Goal: Task Accomplishment & Management: Manage account settings

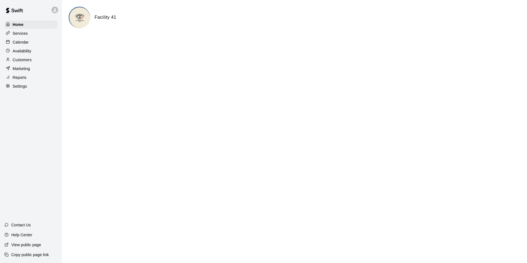
click at [12, 41] on div at bounding box center [9, 42] width 7 height 5
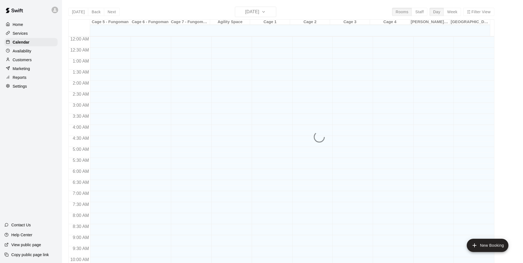
scroll to position [280, 0]
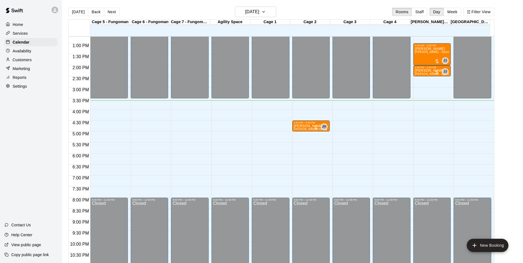
drag, startPoint x: 358, startPoint y: 16, endPoint x: 366, endPoint y: -20, distance: 37.1
click at [366, 0] on html "Home Services Calendar Availability Customers Marketing Reports Settings Contac…" at bounding box center [261, 136] width 523 height 272
drag, startPoint x: 252, startPoint y: 101, endPoint x: 252, endPoint y: 105, distance: 3.9
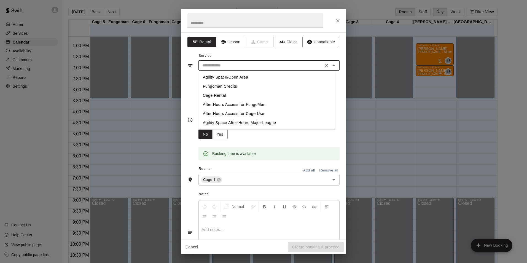
click at [224, 65] on input "text" at bounding box center [261, 65] width 122 height 7
click at [219, 93] on li "Cage Rental" at bounding box center [267, 95] width 137 height 9
type input "**********"
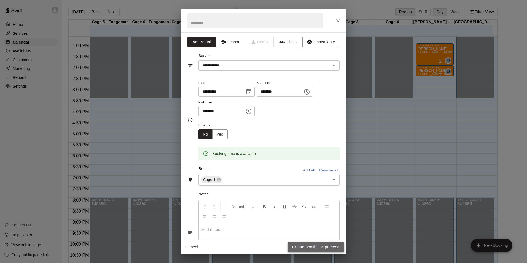
click at [301, 244] on button "Create booking & proceed" at bounding box center [316, 247] width 56 height 10
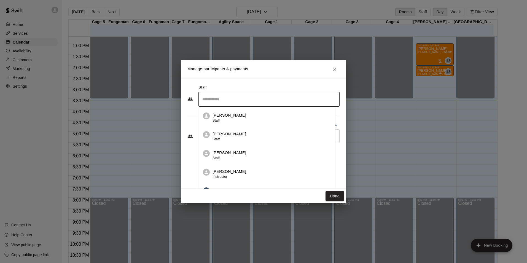
click at [237, 95] on input "Search staff" at bounding box center [269, 100] width 136 height 10
type input "****"
click at [334, 100] on icon "Clear" at bounding box center [333, 99] width 3 height 3
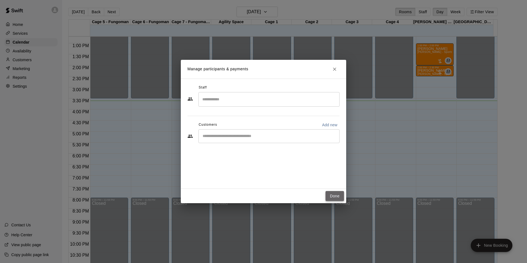
click at [330, 196] on button "Done" at bounding box center [335, 196] width 18 height 10
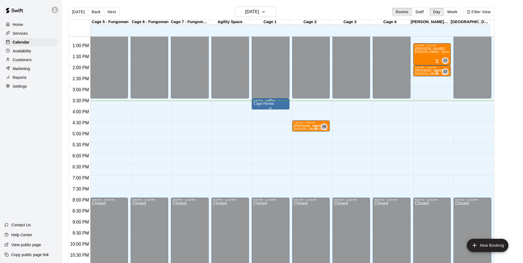
click at [266, 104] on p "Cage Rental" at bounding box center [263, 104] width 20 height 0
click at [260, 124] on img "edit" at bounding box center [258, 123] width 6 height 6
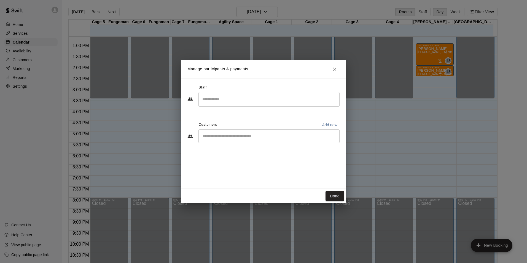
click at [309, 144] on div "Staff ​ Customers Add new ​" at bounding box center [263, 115] width 152 height 65
click at [303, 135] on input "Start typing to search customers..." at bounding box center [269, 136] width 136 height 6
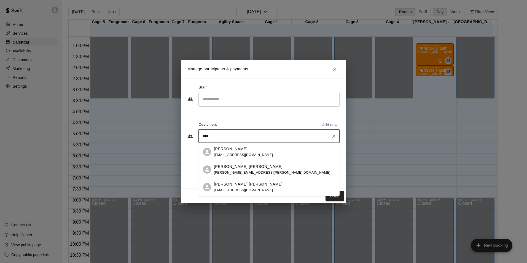
type input "****"
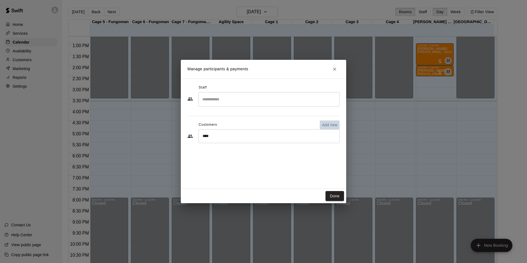
click at [331, 122] on p "Add new" at bounding box center [329, 125] width 15 height 6
select select "**"
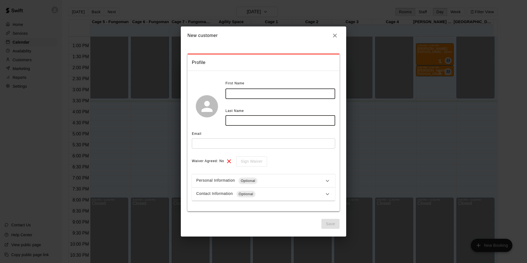
click at [246, 94] on input "text" at bounding box center [281, 94] width 110 height 10
type input "****"
click at [250, 124] on input "text" at bounding box center [281, 121] width 110 height 10
type input "****"
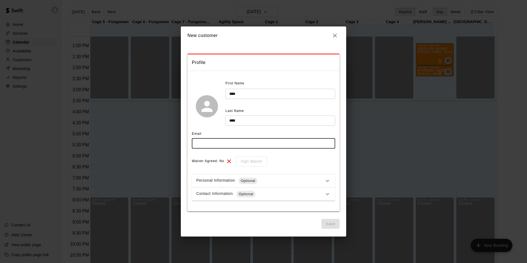
click at [221, 138] on input "text" at bounding box center [263, 143] width 143 height 10
type input "**********"
click at [328, 227] on button "Save" at bounding box center [330, 224] width 18 height 10
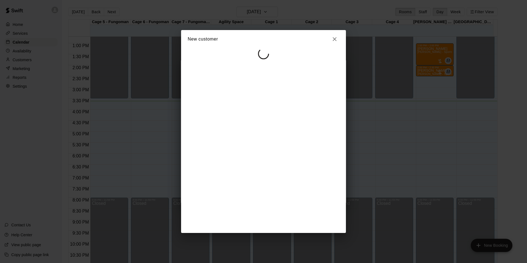
select select "**"
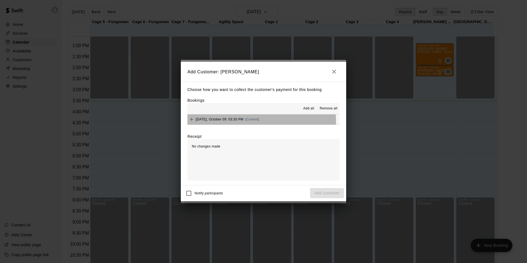
click at [207, 121] on span "[DATE], October 09: 03:30 PM" at bounding box center [220, 119] width 48 height 4
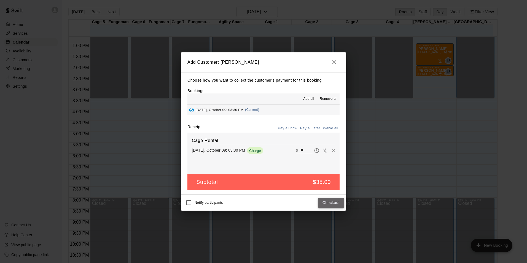
click at [339, 200] on button "Checkout" at bounding box center [331, 203] width 26 height 10
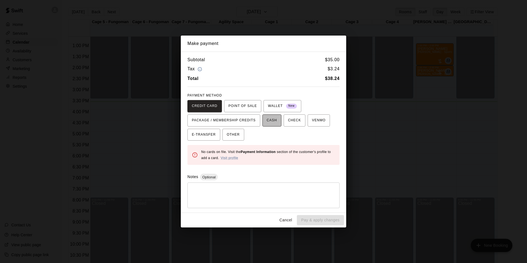
click at [267, 118] on span "CASH" at bounding box center [272, 120] width 10 height 9
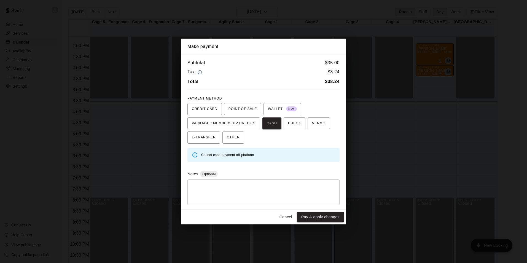
click at [232, 144] on div "Subtotal $ 35.00 Tax $ 3.24 Total $ 38.24 PAYMENT METHOD CREDIT CARD POINT OF S…" at bounding box center [263, 132] width 165 height 155
click at [231, 139] on span "OTHER" at bounding box center [233, 137] width 13 height 9
click at [325, 215] on button "Pay & apply changes" at bounding box center [320, 217] width 47 height 10
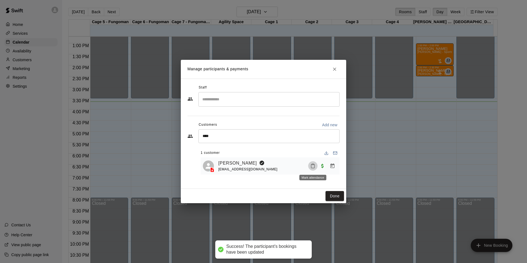
click at [312, 167] on icon "Mark attendance" at bounding box center [312, 165] width 5 height 5
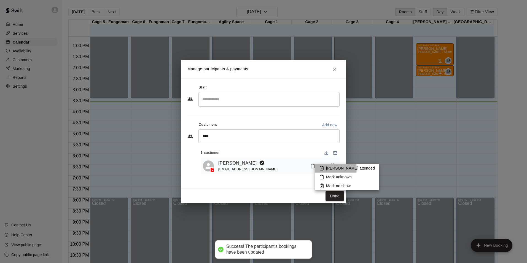
click at [321, 168] on icon at bounding box center [321, 168] width 5 height 5
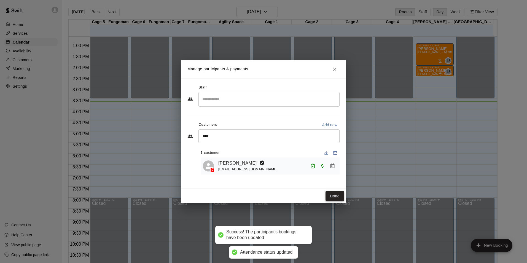
click at [337, 197] on button "Done" at bounding box center [335, 196] width 18 height 10
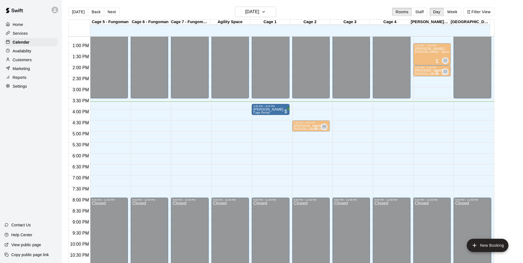
drag, startPoint x: 265, startPoint y: 106, endPoint x: 265, endPoint y: 113, distance: 6.6
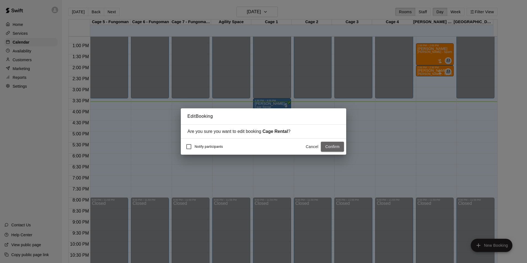
click at [325, 149] on button "Confirm" at bounding box center [332, 147] width 23 height 10
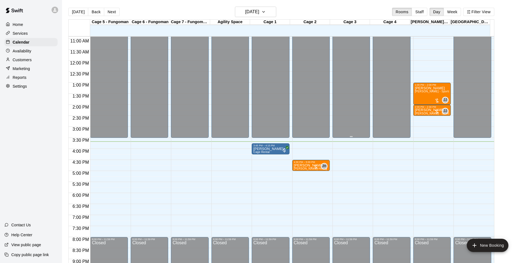
scroll to position [253, 0]
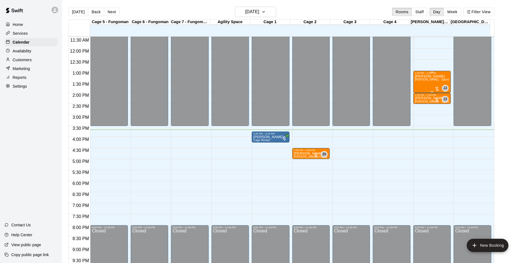
click at [427, 87] on div "[PERSON_NAME] [PERSON_NAME] - Sports Performance Training (60 min)" at bounding box center [432, 205] width 34 height 263
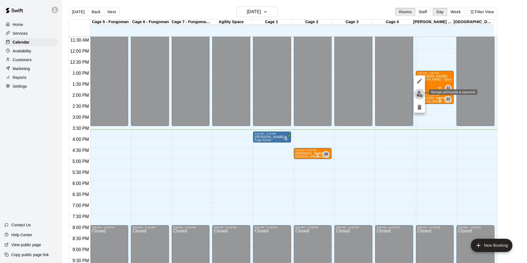
click at [419, 92] on img "edit" at bounding box center [420, 94] width 6 height 6
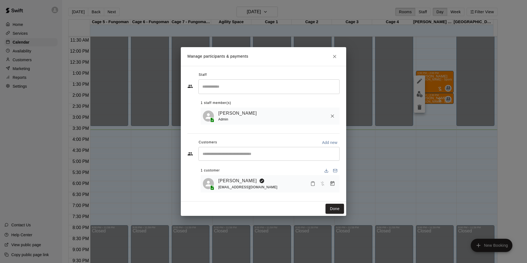
click at [397, 61] on div "Manage participants & payments Staff ​ 1 staff member(s) [PERSON_NAME] Admin Cu…" at bounding box center [263, 131] width 527 height 263
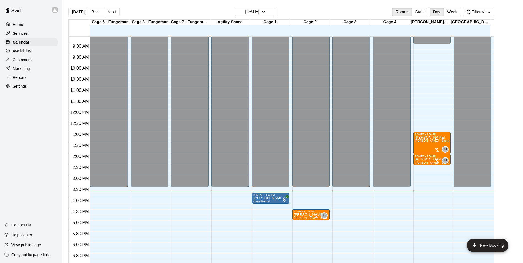
scroll to position [187, 0]
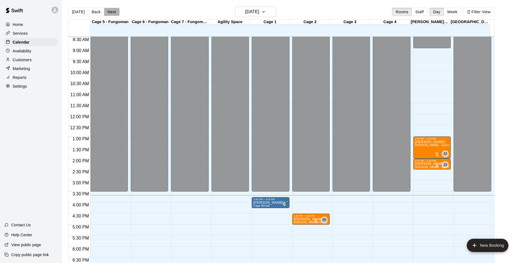
click at [108, 12] on button "Next" at bounding box center [111, 12] width 15 height 8
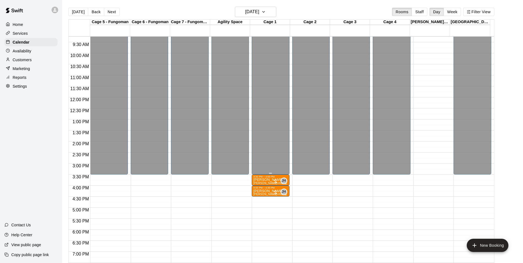
scroll to position [270, 0]
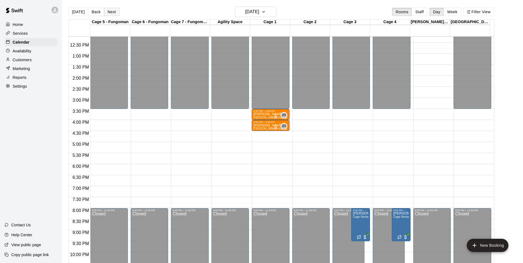
click at [116, 11] on button "Next" at bounding box center [111, 12] width 15 height 8
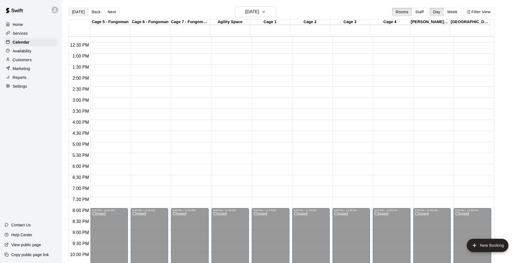
click at [80, 15] on button "[DATE]" at bounding box center [78, 12] width 20 height 8
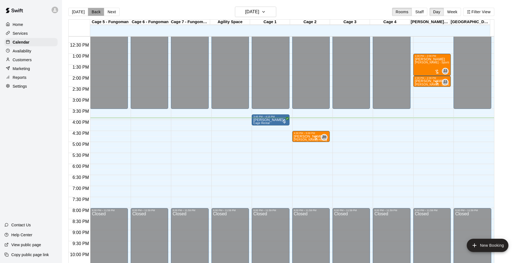
click at [88, 10] on button "Back" at bounding box center [96, 12] width 16 height 8
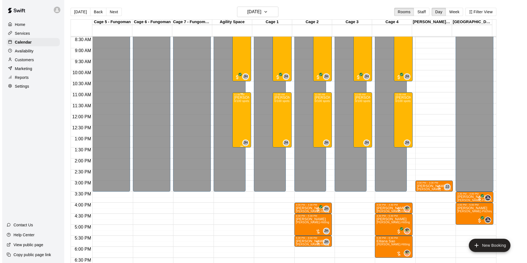
scroll to position [132, 0]
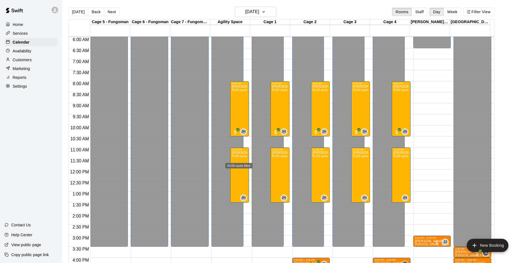
click at [241, 166] on div "0/100 spots filled" at bounding box center [238, 166] width 27 height 6
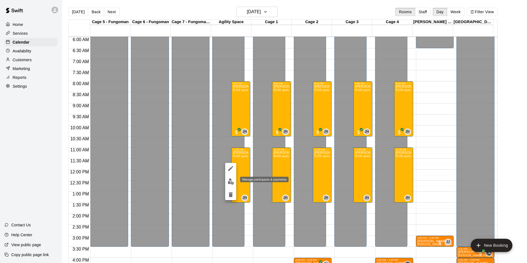
click at [229, 180] on img "edit" at bounding box center [231, 181] width 6 height 6
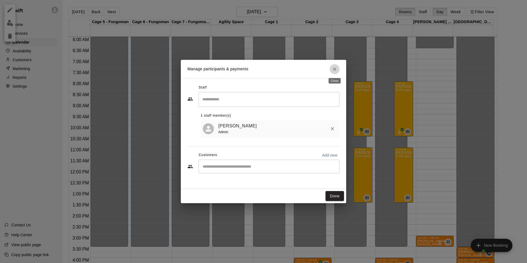
click at [336, 70] on icon "Close" at bounding box center [334, 69] width 3 height 3
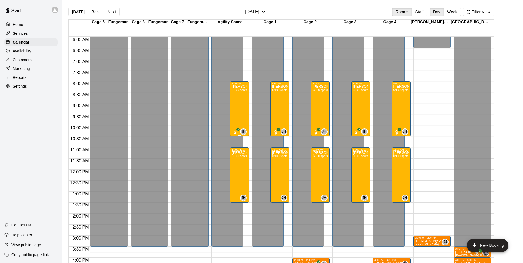
click at [239, 113] on div "[PERSON_NAME] Hitting Camp 6/100 spots" at bounding box center [239, 216] width 15 height 263
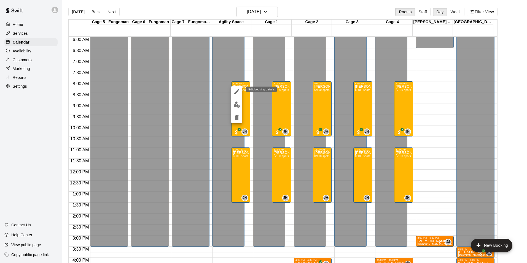
click at [237, 91] on icon "edit" at bounding box center [236, 91] width 5 height 5
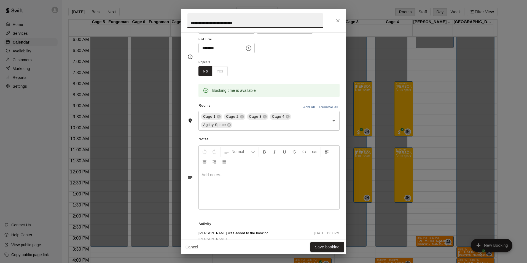
scroll to position [55, 0]
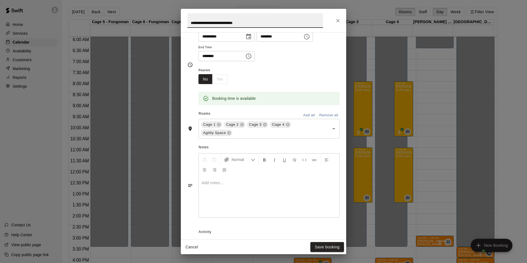
click at [404, 170] on div "**********" at bounding box center [263, 131] width 527 height 263
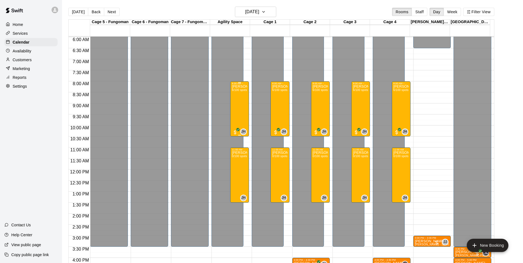
click at [247, 116] on div "8:00 AM – 10:30 AM [PERSON_NAME] Hitting Camp 6/100 spots JH 0" at bounding box center [239, 108] width 19 height 55
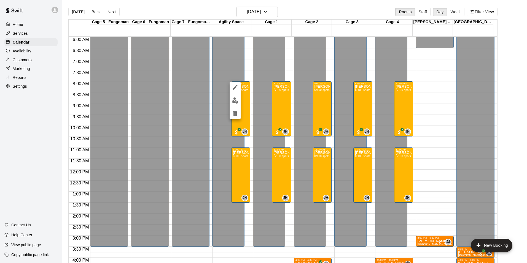
click at [237, 101] on img "edit" at bounding box center [235, 100] width 6 height 6
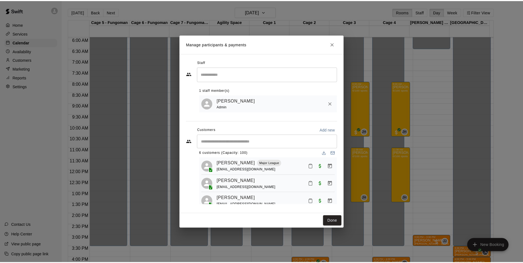
scroll to position [0, 0]
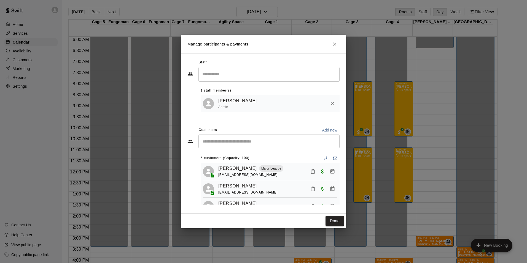
click at [242, 167] on link "[PERSON_NAME]" at bounding box center [237, 168] width 39 height 7
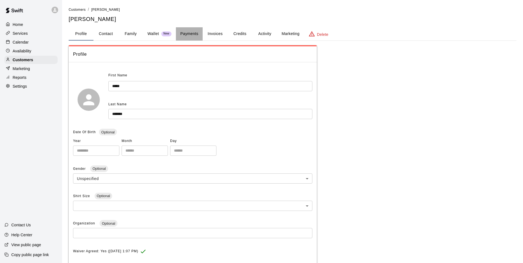
click at [187, 34] on button "Payments" at bounding box center [189, 33] width 27 height 13
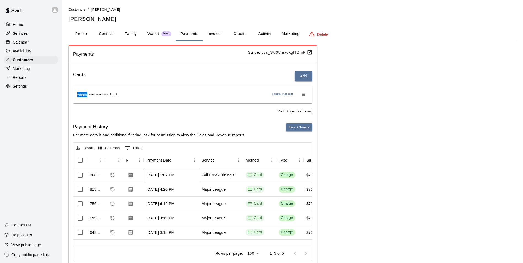
click at [157, 175] on div "[DATE] 1:07 PM" at bounding box center [160, 175] width 28 height 6
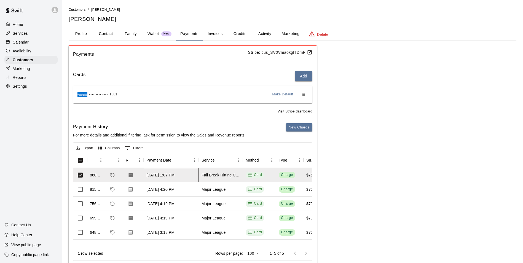
click at [152, 172] on div "[DATE] 1:07 PM" at bounding box center [160, 175] width 28 height 6
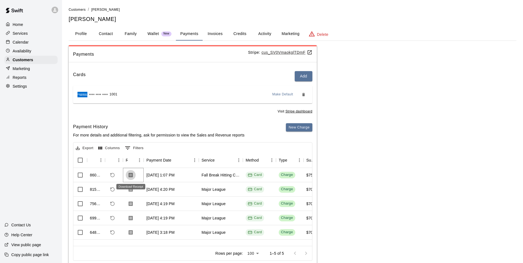
click at [134, 175] on button "Download Receipt" at bounding box center [131, 175] width 10 height 10
click at [27, 42] on p "Calendar" at bounding box center [21, 42] width 16 height 6
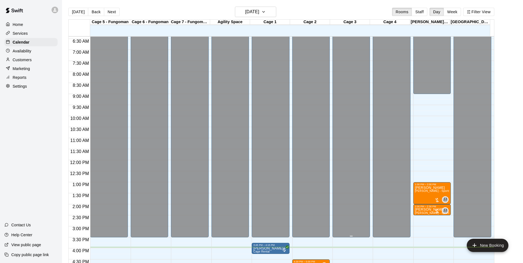
scroll to position [170, 0]
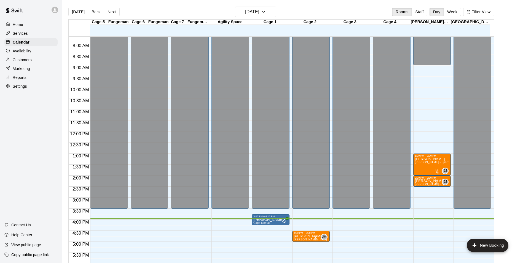
click at [88, 12] on button "Back" at bounding box center [96, 12] width 16 height 8
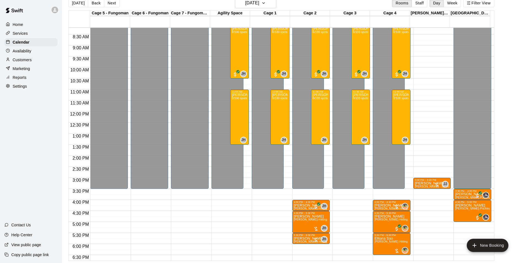
scroll to position [187, 0]
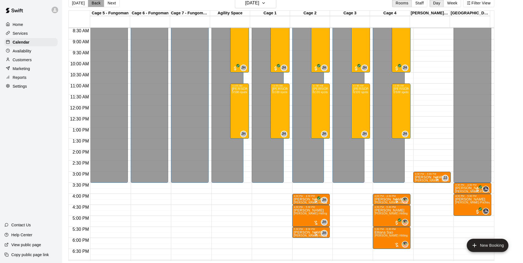
click at [91, 1] on button "Back" at bounding box center [96, 3] width 16 height 8
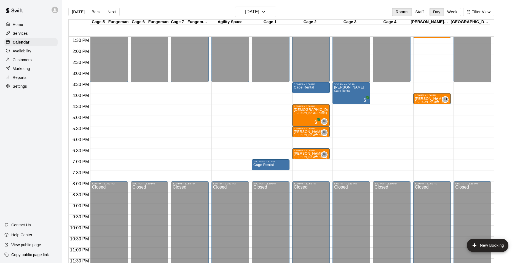
scroll to position [297, 0]
click at [104, 12] on button "Next" at bounding box center [111, 12] width 15 height 8
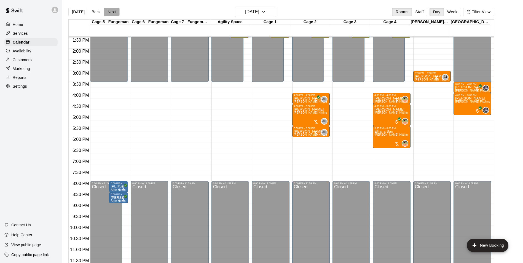
click at [104, 12] on button "Next" at bounding box center [111, 12] width 15 height 8
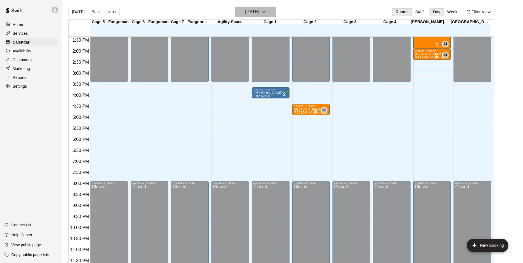
click at [255, 7] on button "[DATE]" at bounding box center [255, 12] width 41 height 10
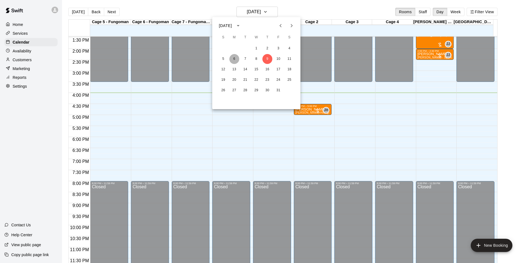
click at [237, 57] on button "6" at bounding box center [234, 59] width 10 height 10
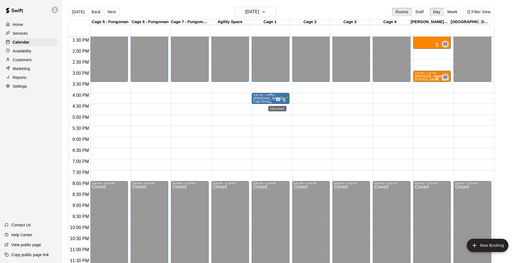
click at [279, 101] on icon "Has notes" at bounding box center [278, 100] width 4 height 4
click at [278, 102] on icon "edit" at bounding box center [280, 103] width 7 height 7
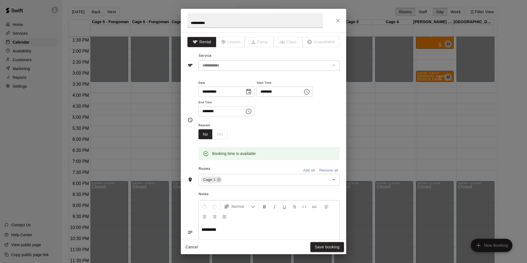
click at [390, 143] on div "**********" at bounding box center [263, 131] width 527 height 263
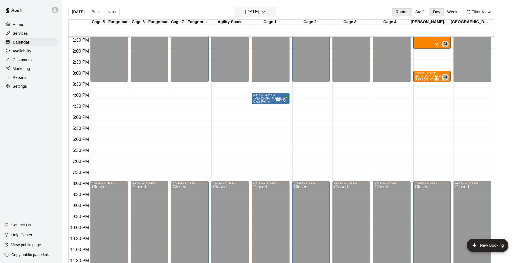
click at [245, 13] on h6 "[DATE]" at bounding box center [252, 12] width 14 height 8
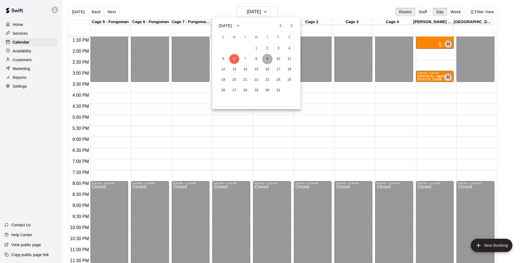
click at [265, 58] on button "9" at bounding box center [267, 59] width 10 height 10
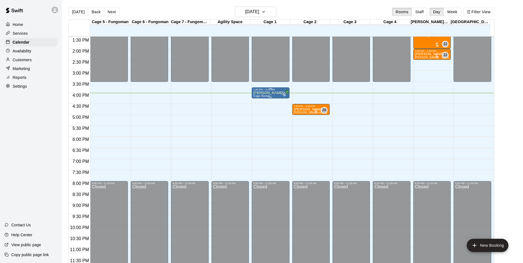
click at [264, 95] on span "Cage Rental" at bounding box center [261, 96] width 16 height 3
click at [257, 111] on img "edit" at bounding box center [258, 113] width 6 height 6
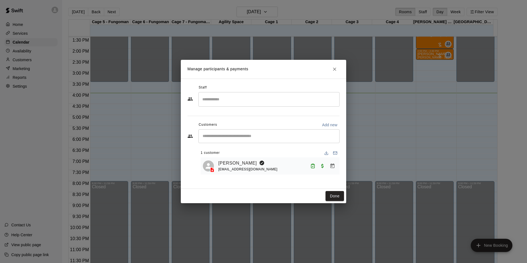
click at [261, 131] on div "​" at bounding box center [269, 136] width 141 height 14
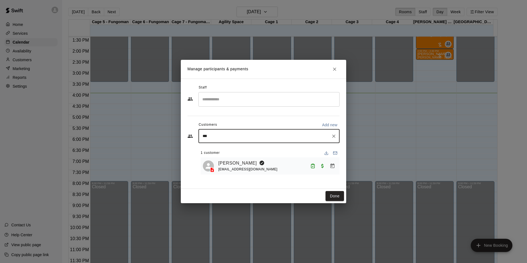
type input "****"
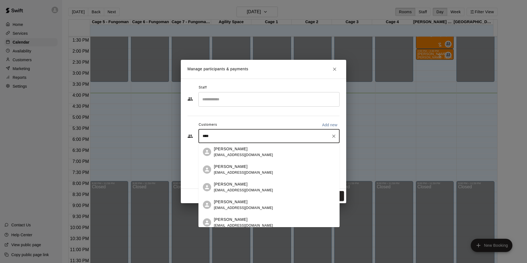
click at [248, 150] on div "[PERSON_NAME]" at bounding box center [243, 149] width 59 height 6
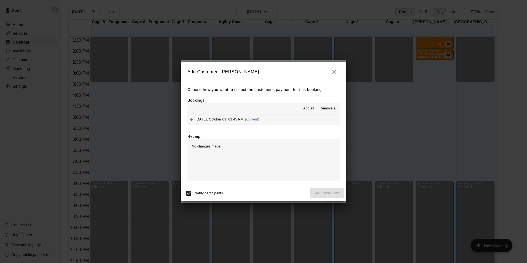
click at [214, 119] on span "[DATE], October 09: 03:45 PM" at bounding box center [220, 119] width 48 height 4
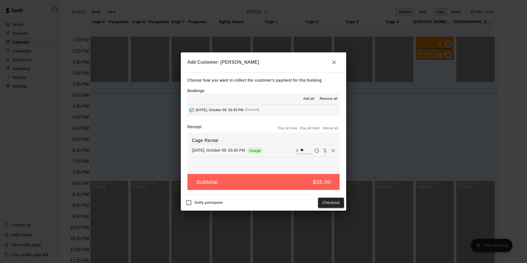
click at [322, 200] on button "Checkout" at bounding box center [331, 203] width 26 height 10
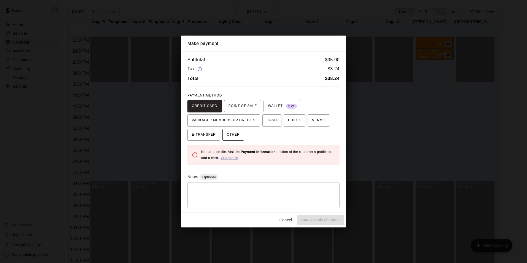
click at [232, 138] on span "OTHER" at bounding box center [233, 134] width 13 height 9
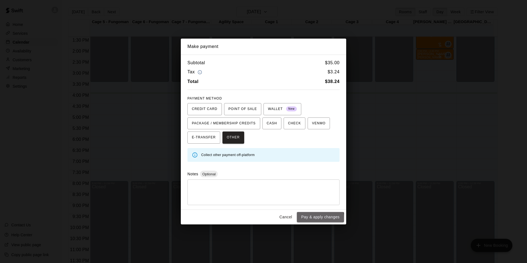
click at [303, 219] on button "Pay & apply changes" at bounding box center [320, 217] width 47 height 10
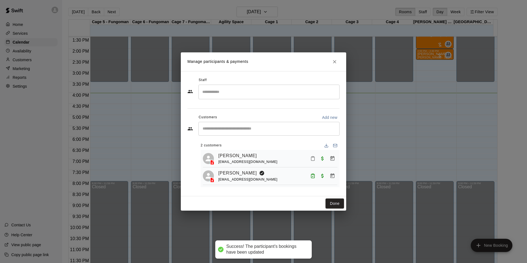
click at [312, 161] on button "Mark attendance" at bounding box center [312, 158] width 9 height 9
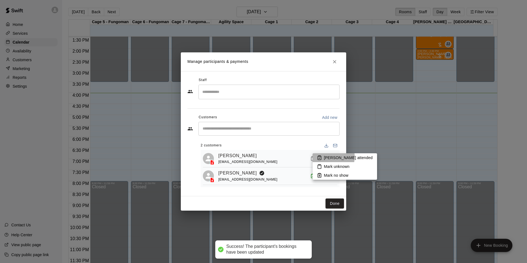
click at [329, 157] on p "[PERSON_NAME] attended" at bounding box center [348, 158] width 49 height 6
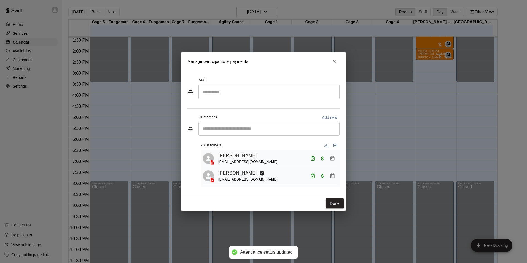
click at [374, 159] on div "Manage participants & payments Staff ​ Customers Add new ​ 2 customers [PERSON_…" at bounding box center [263, 131] width 527 height 263
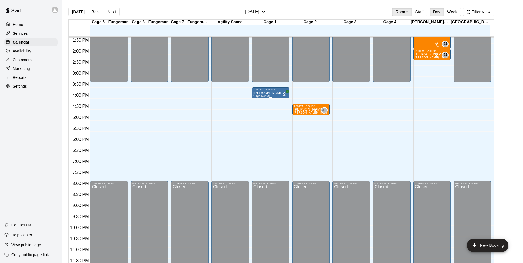
click at [266, 96] on span "Cage Rental" at bounding box center [261, 96] width 16 height 3
click at [310, 172] on div at bounding box center [263, 131] width 527 height 263
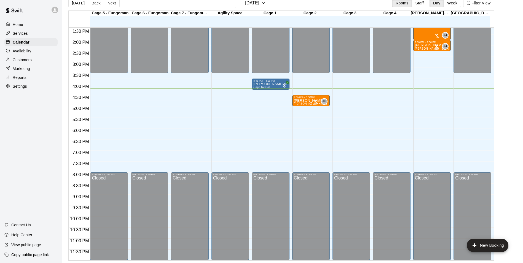
click at [313, 100] on div at bounding box center [316, 102] width 6 height 6
click at [319, 119] on img "edit" at bounding box center [318, 118] width 6 height 6
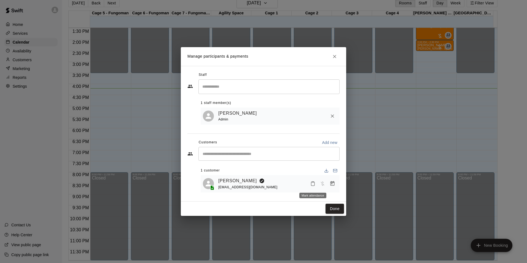
click at [315, 183] on icon "Mark attendance" at bounding box center [312, 183] width 5 height 5
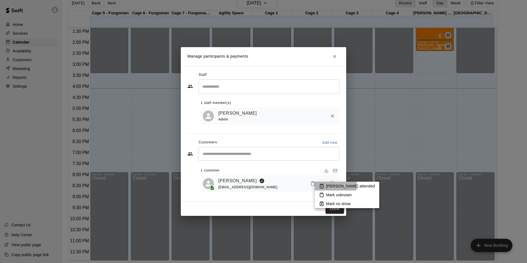
click at [326, 185] on p "[PERSON_NAME] attended" at bounding box center [350, 186] width 49 height 6
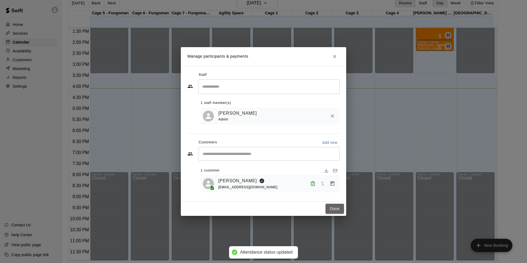
drag, startPoint x: 332, startPoint y: 211, endPoint x: 334, endPoint y: 216, distance: 5.1
click at [334, 216] on div "Done" at bounding box center [263, 209] width 165 height 15
click at [332, 210] on button "Done" at bounding box center [335, 209] width 18 height 10
